Goal: Find contact information: Find contact information

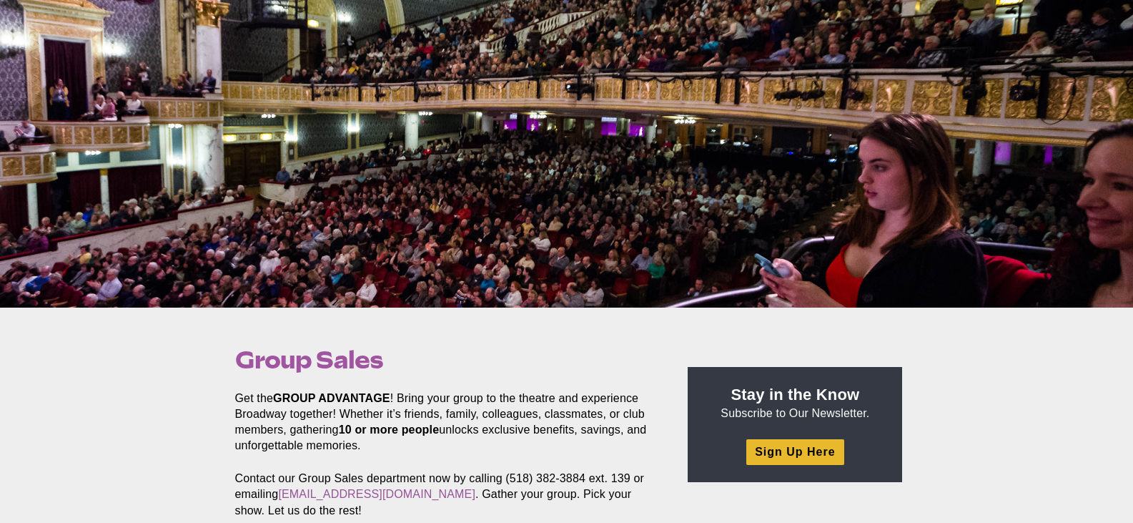
scroll to position [215, 0]
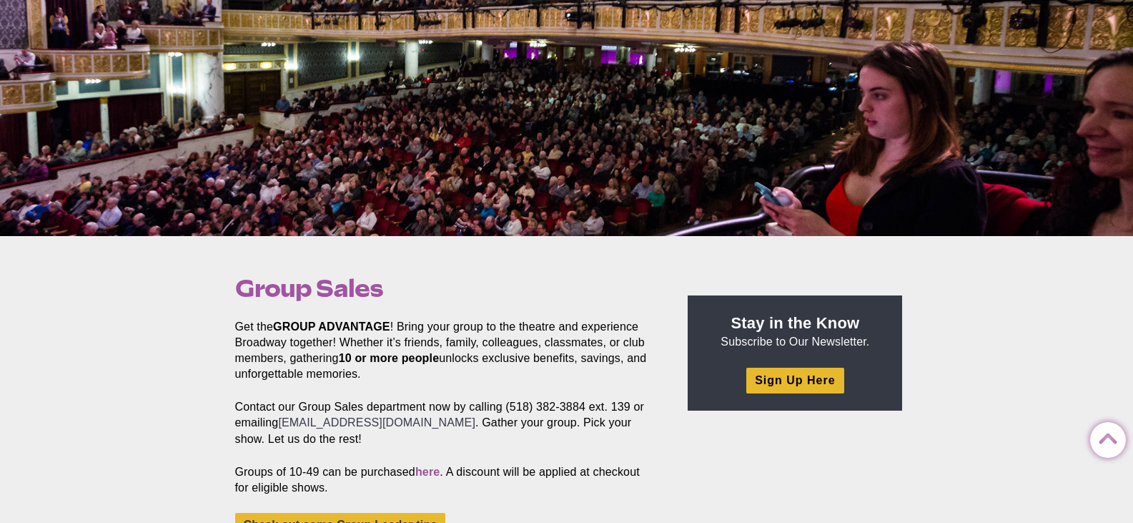
click at [420, 418] on link "[EMAIL_ADDRESS][DOMAIN_NAME]" at bounding box center [376, 422] width 197 height 12
drag, startPoint x: 483, startPoint y: 423, endPoint x: 363, endPoint y: 423, distance: 120.1
click at [363, 423] on p "Contact our Group Sales department now by calling (518) 382-3884 ext. 139 or em…" at bounding box center [445, 422] width 420 height 47
click at [411, 425] on link "[EMAIL_ADDRESS][DOMAIN_NAME]" at bounding box center [376, 422] width 197 height 12
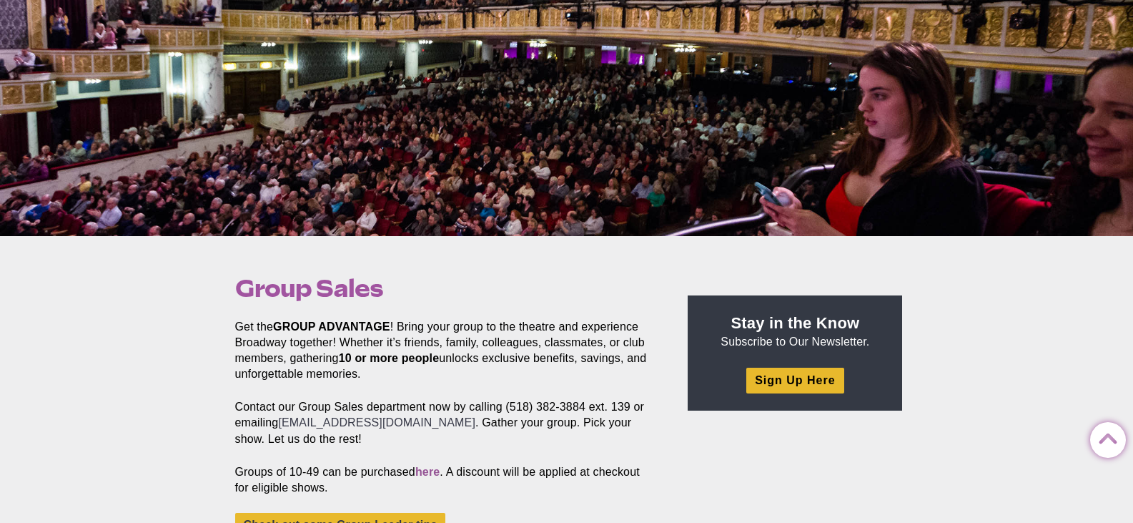
drag, startPoint x: 478, startPoint y: 425, endPoint x: 378, endPoint y: 427, distance: 100.9
click at [433, 427] on p "Contact our Group Sales department now by calling (518) 382-3884 ext. 139 or em…" at bounding box center [445, 422] width 420 height 47
drag, startPoint x: 278, startPoint y: 425, endPoint x: 478, endPoint y: 421, distance: 199.6
click at [478, 421] on p "Contact our Group Sales department now by calling (518) 382-3884 ext. 139 or em…" at bounding box center [445, 422] width 420 height 47
drag, startPoint x: 461, startPoint y: 425, endPoint x: 438, endPoint y: 420, distance: 23.4
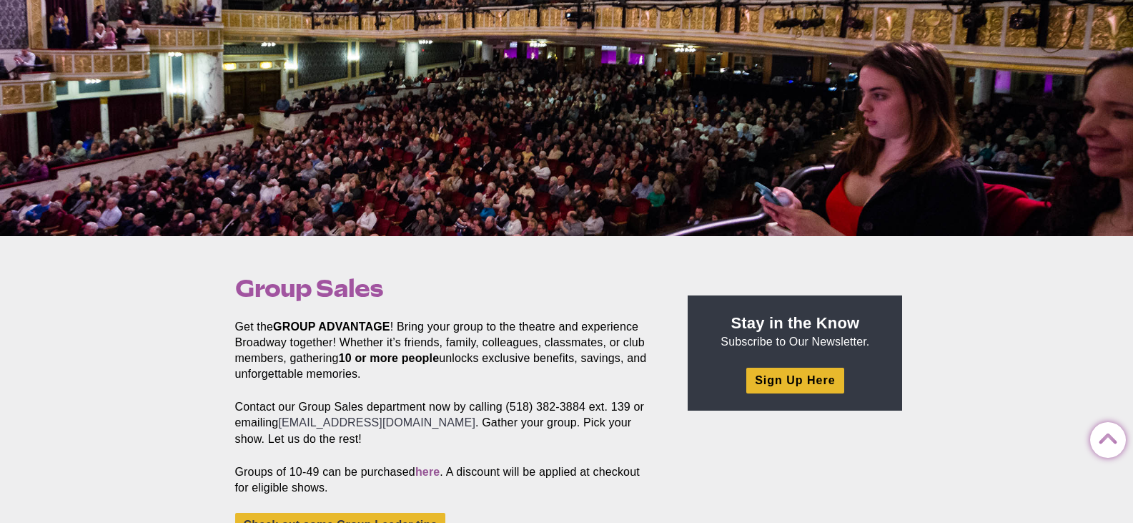
click at [438, 420] on link "[EMAIL_ADDRESS][DOMAIN_NAME]" at bounding box center [376, 422] width 197 height 12
click at [405, 438] on p "Contact our Group Sales department now by calling (518) 382-3884 ext. 139 or em…" at bounding box center [445, 422] width 420 height 47
